Goal: Task Accomplishment & Management: Use online tool/utility

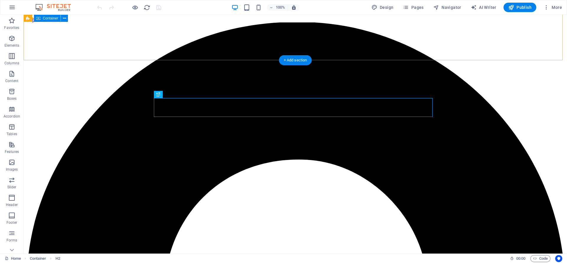
scroll to position [239, 0]
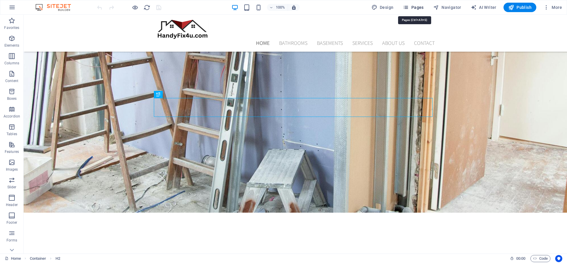
click at [422, 8] on span "Pages" at bounding box center [413, 7] width 21 height 6
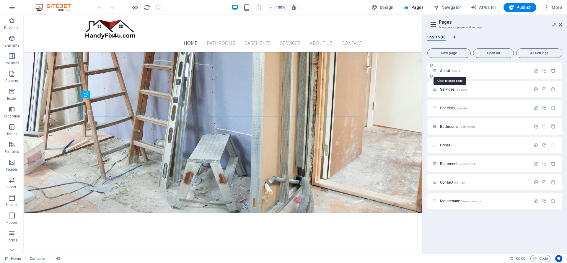
click at [458, 71] on span "/about" at bounding box center [455, 70] width 9 height 3
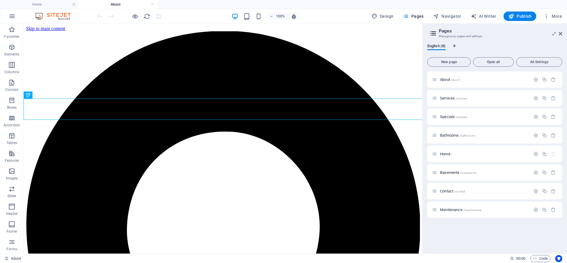
scroll to position [0, 0]
click at [560, 33] on icon at bounding box center [561, 33] width 4 height 5
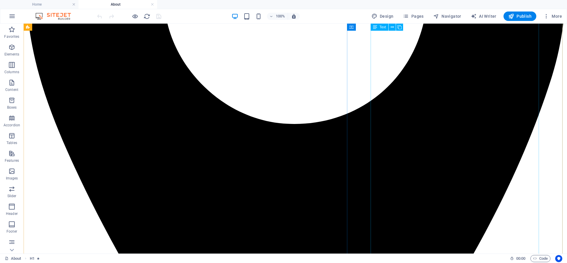
scroll to position [319, 0]
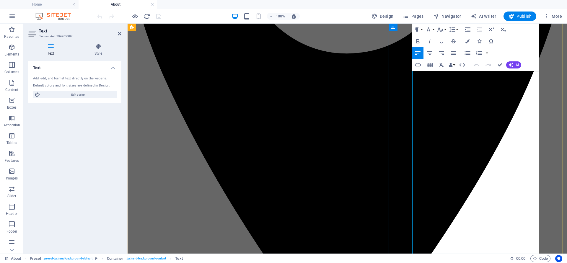
scroll to position [350, 0]
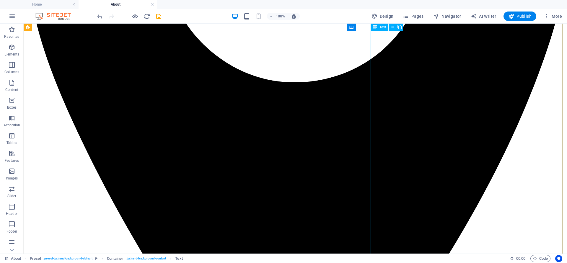
scroll to position [318, 0]
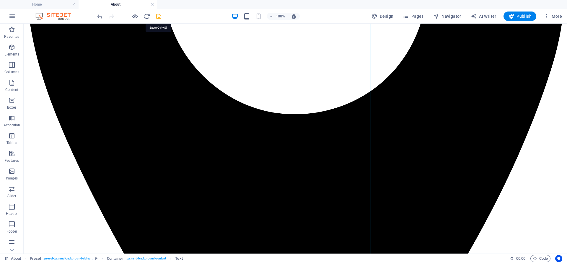
click at [158, 19] on icon "save" at bounding box center [158, 16] width 7 height 7
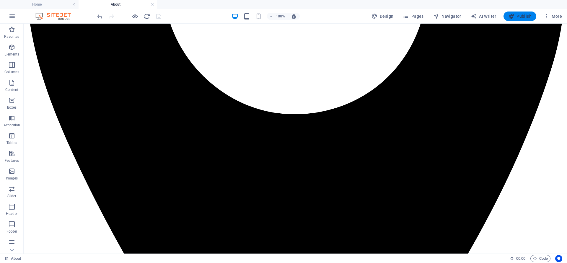
click at [521, 15] on span "Publish" at bounding box center [519, 16] width 23 height 6
